Goal: Transaction & Acquisition: Book appointment/travel/reservation

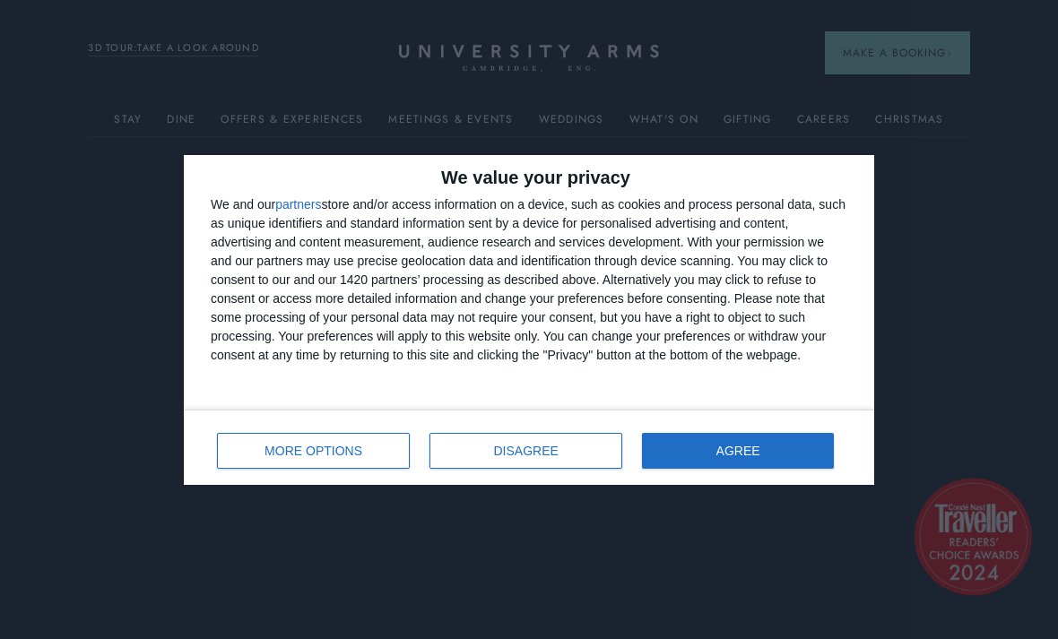
click at [508, 449] on span "DISAGREE" at bounding box center [526, 451] width 65 height 13
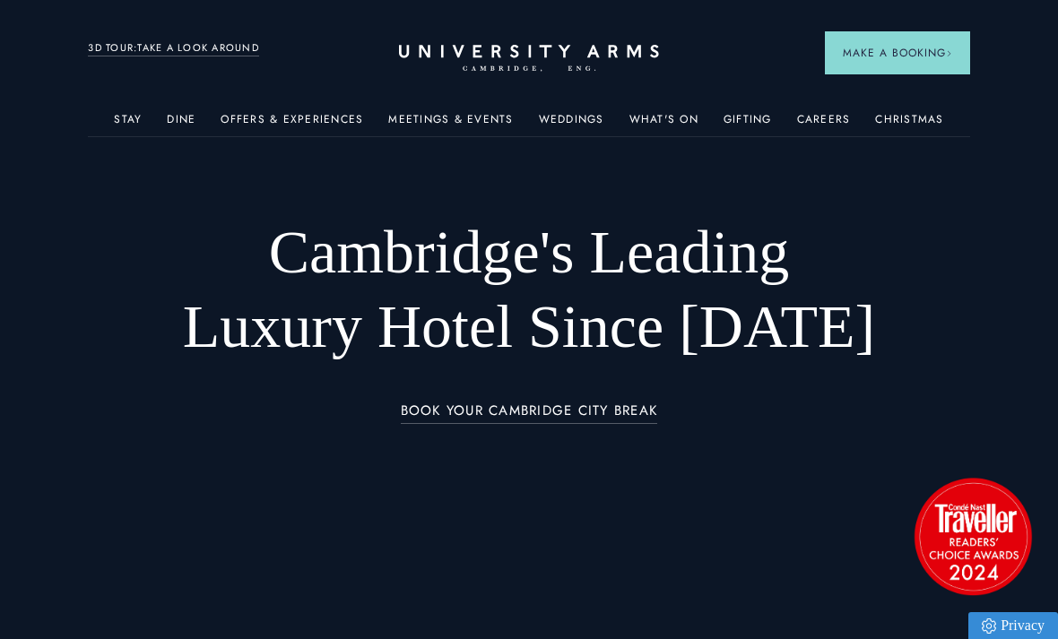
click at [141, 378] on span "Suites" at bounding box center [209, 375] width 196 height 21
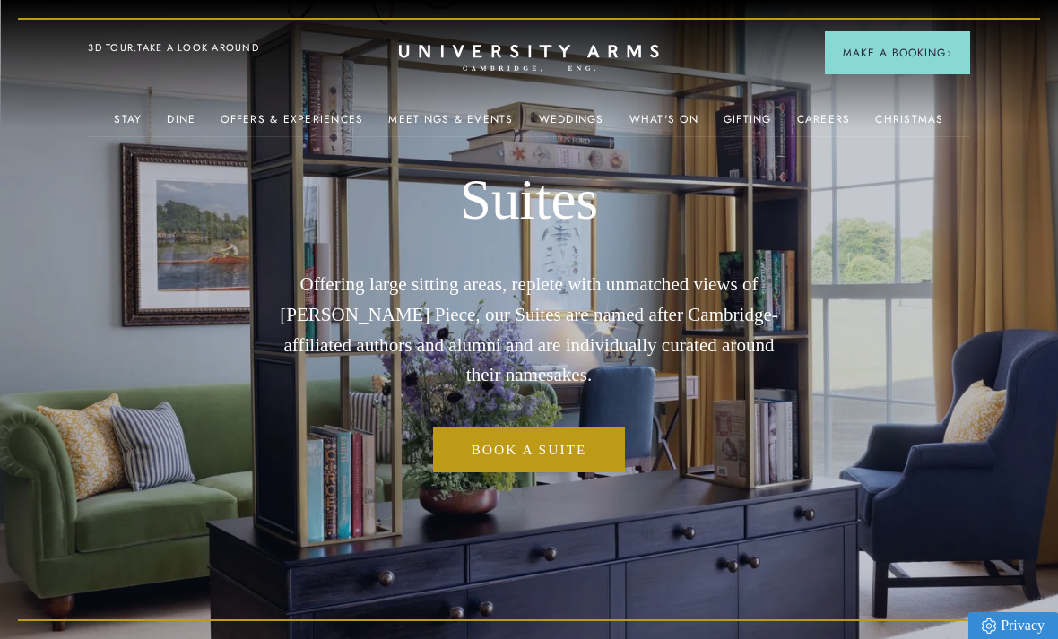
click at [405, 370] on span "Superior Rooms" at bounding box center [423, 375] width 196 height 21
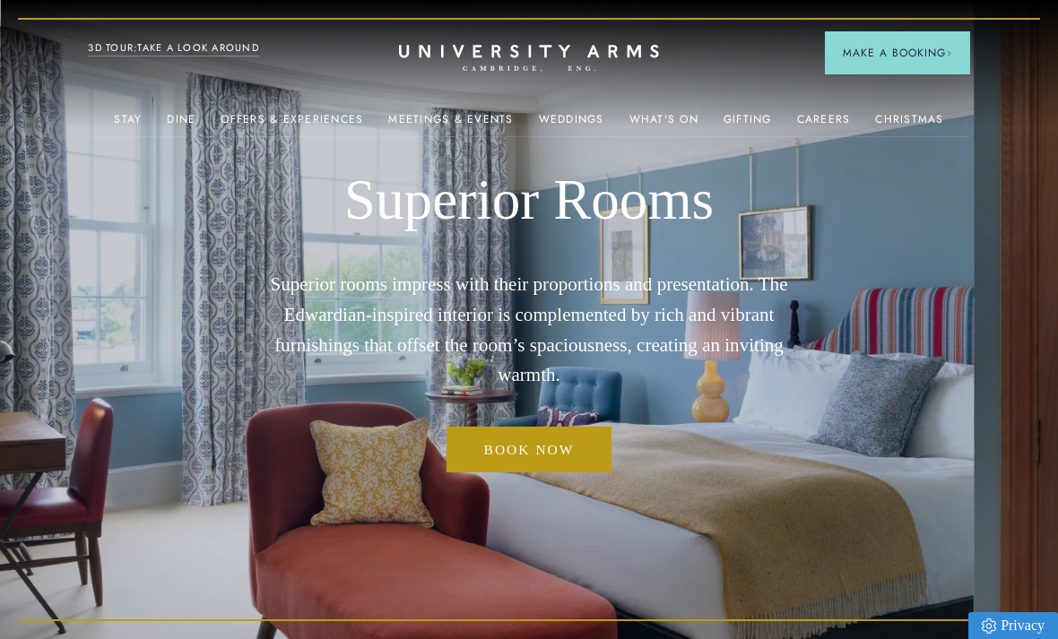
click at [140, 373] on span "Suites" at bounding box center [209, 375] width 196 height 21
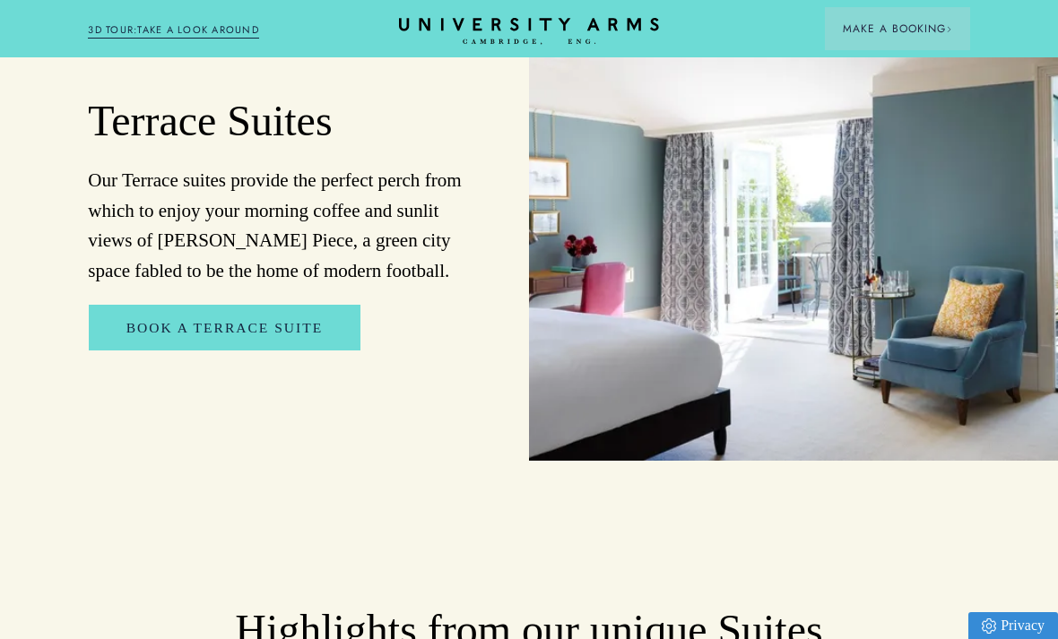
scroll to position [2029, 0]
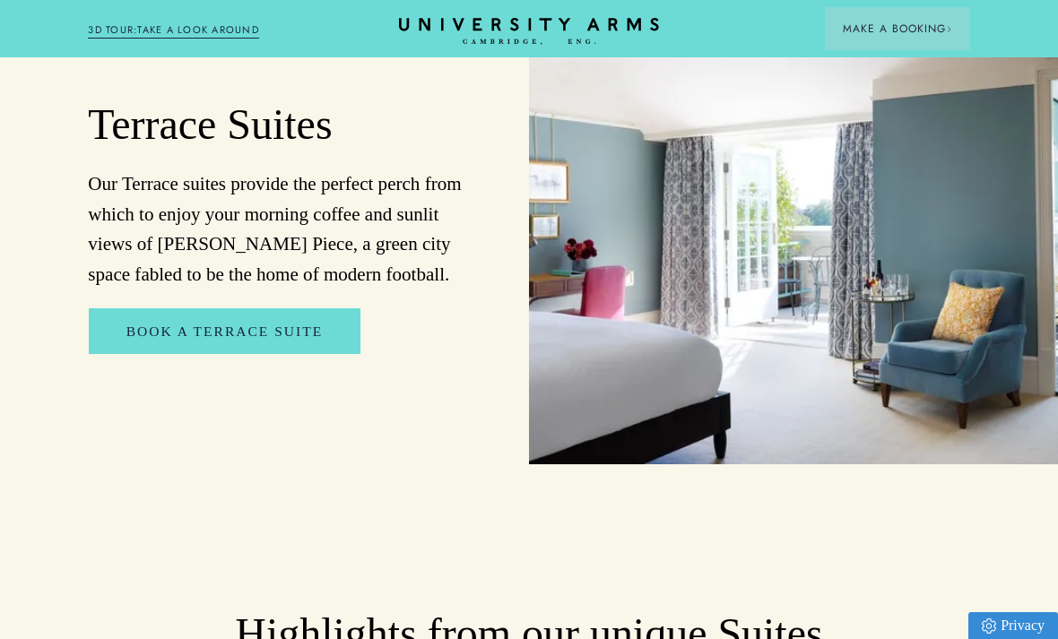
click at [167, 309] on link "Book a Terrace Suite" at bounding box center [225, 332] width 272 height 46
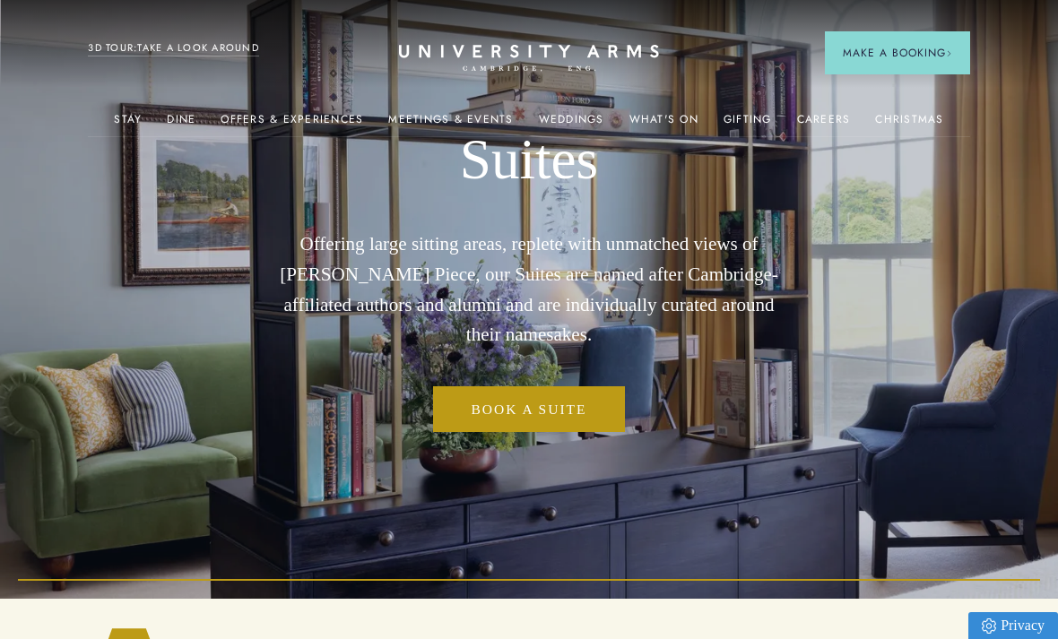
scroll to position [43, 0]
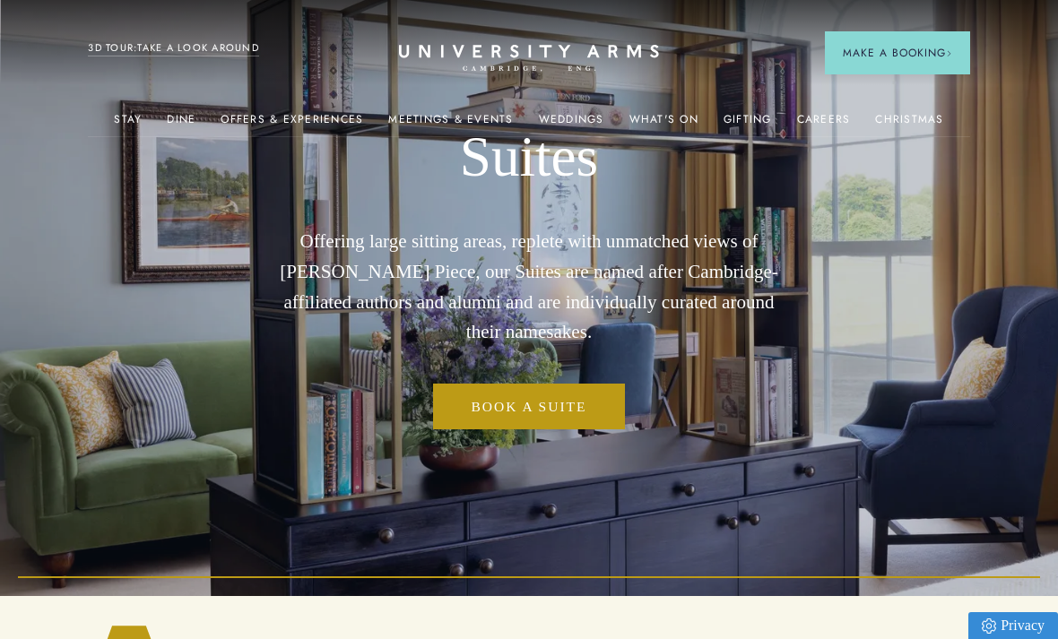
click at [788, 234] on link "Breakfast" at bounding box center [848, 242] width 197 height 34
